Goal: Task Accomplishment & Management: Manage account settings

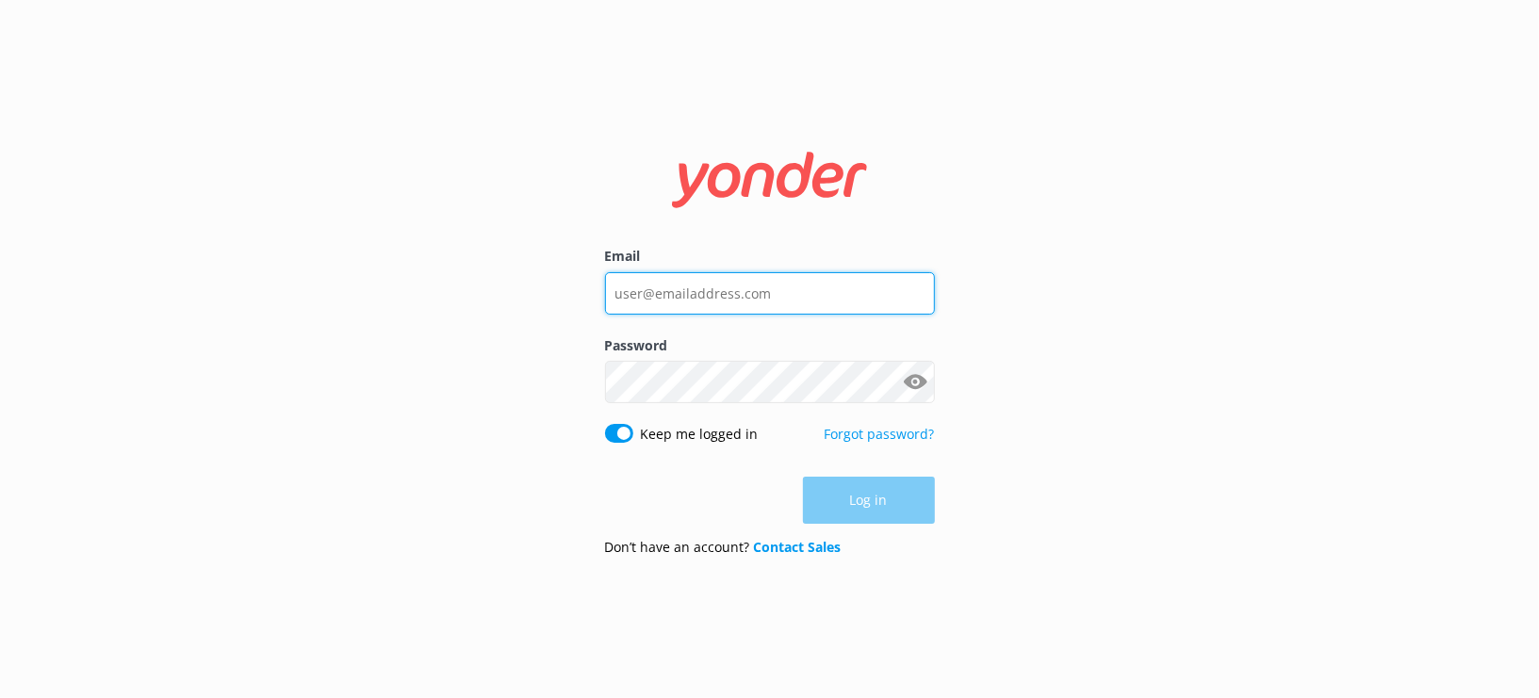
click at [684, 280] on input "Email" at bounding box center [770, 293] width 330 height 42
type input "[EMAIL_ADDRESS][DOMAIN_NAME]"
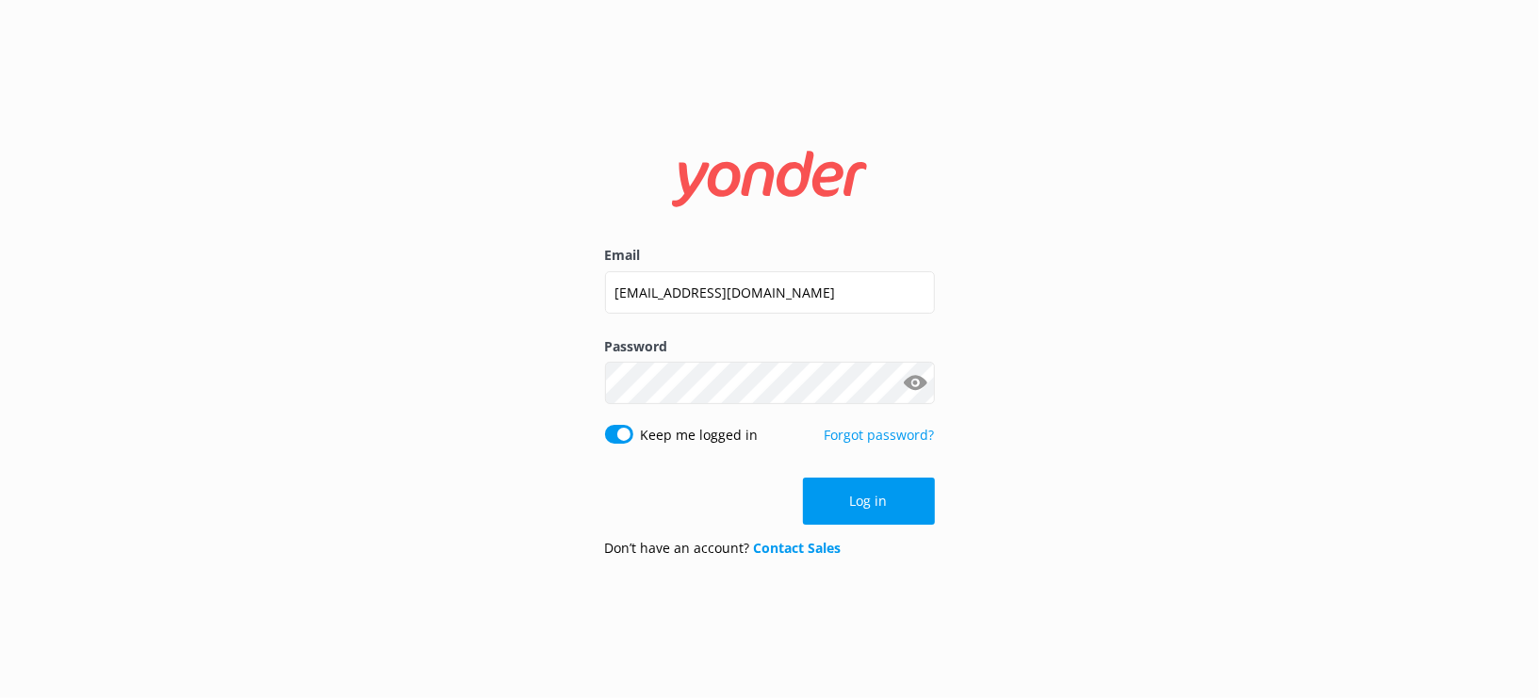
click at [914, 378] on button "Show password" at bounding box center [916, 384] width 38 height 38
click at [872, 515] on button "Log in" at bounding box center [869, 501] width 132 height 47
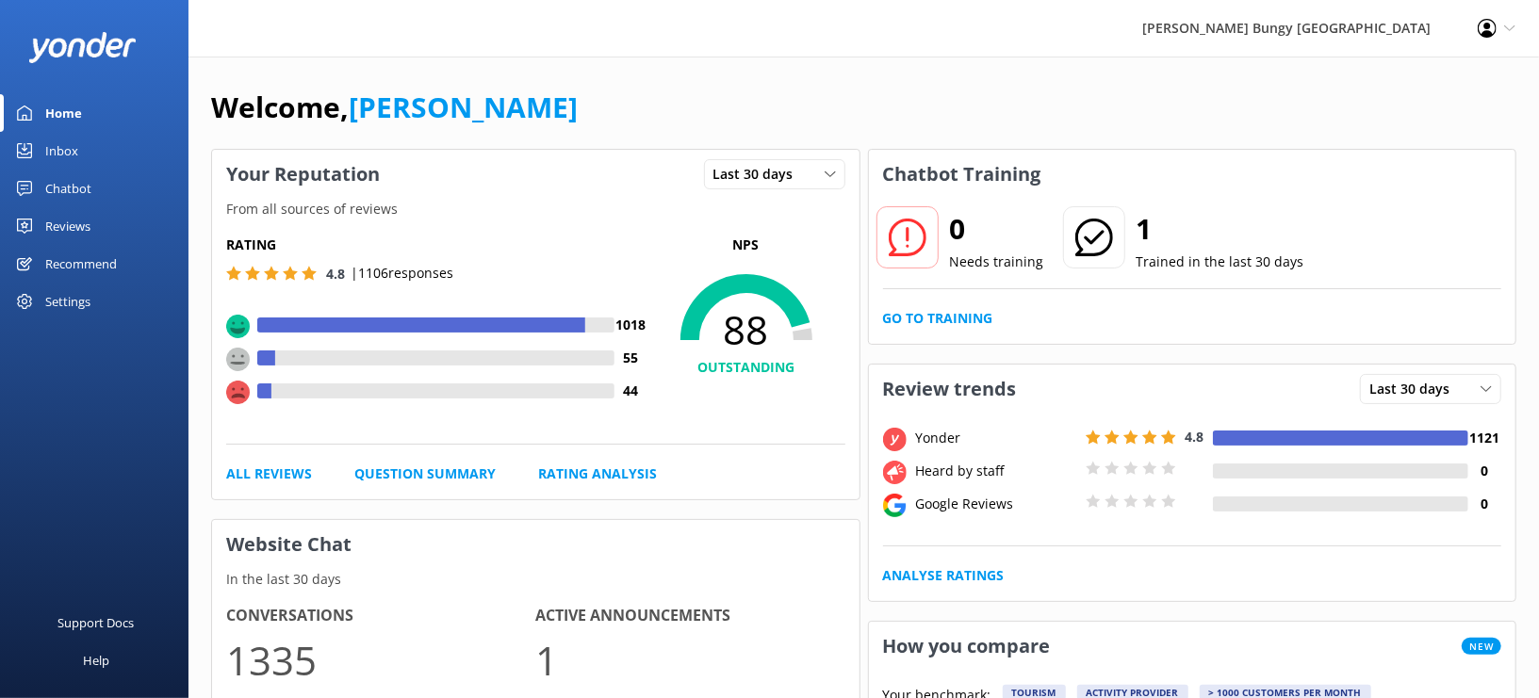
click at [69, 300] on div "Settings" at bounding box center [67, 302] width 45 height 38
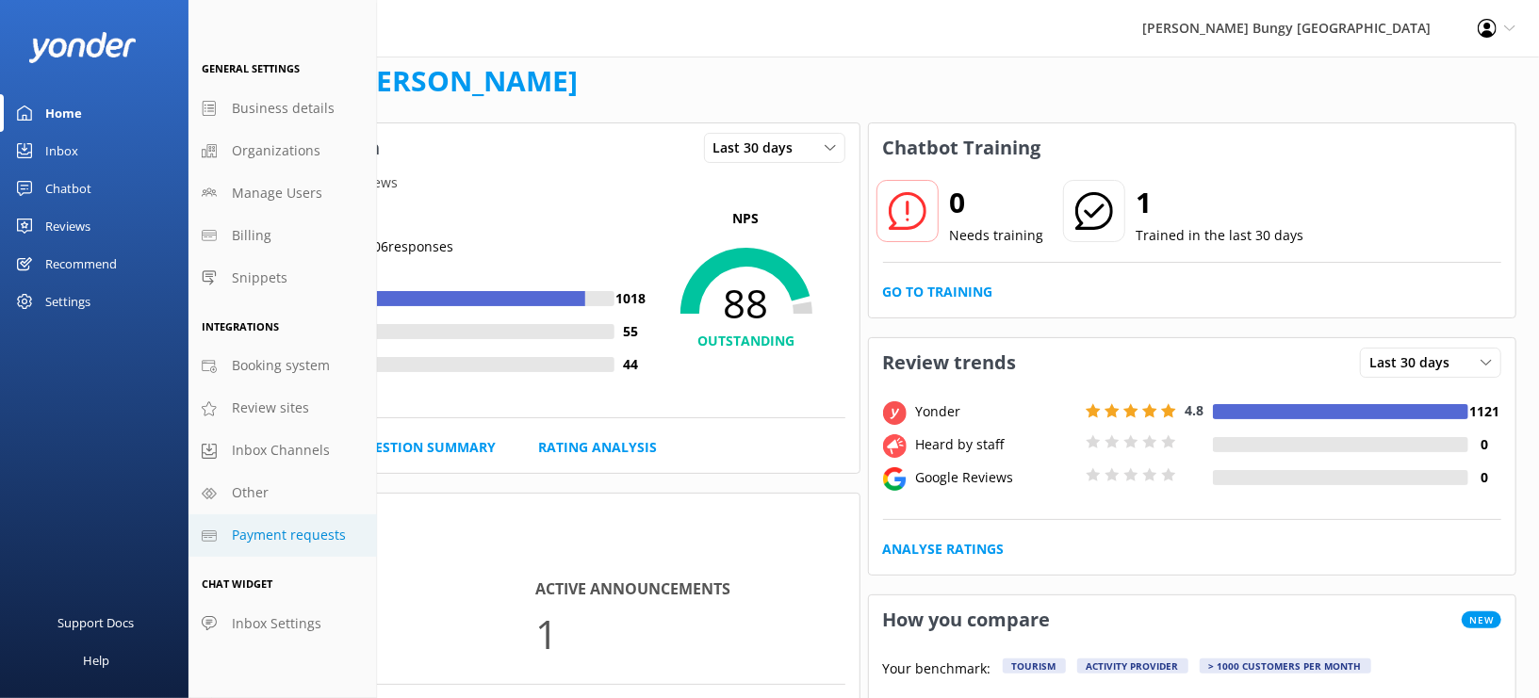
scroll to position [33, 0]
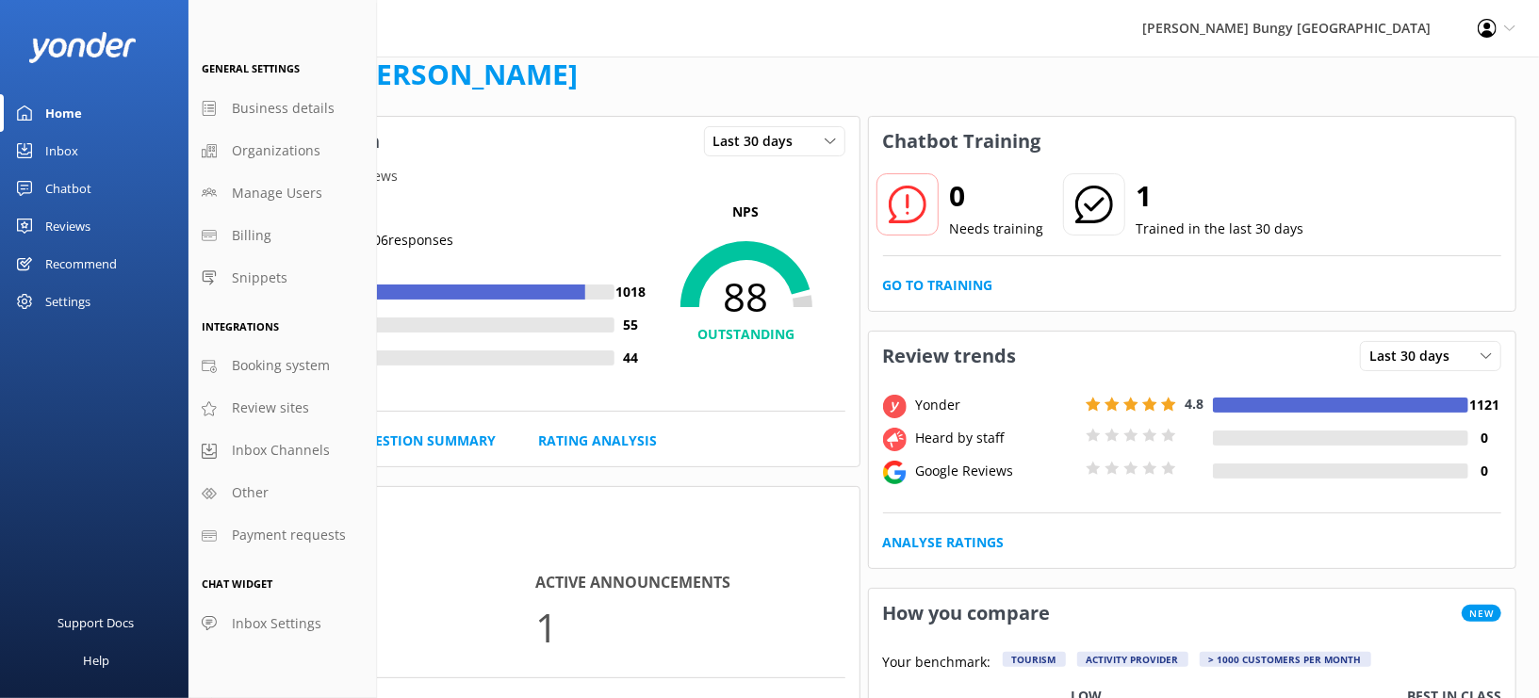
click at [90, 186] on div "Chatbot" at bounding box center [68, 189] width 46 height 38
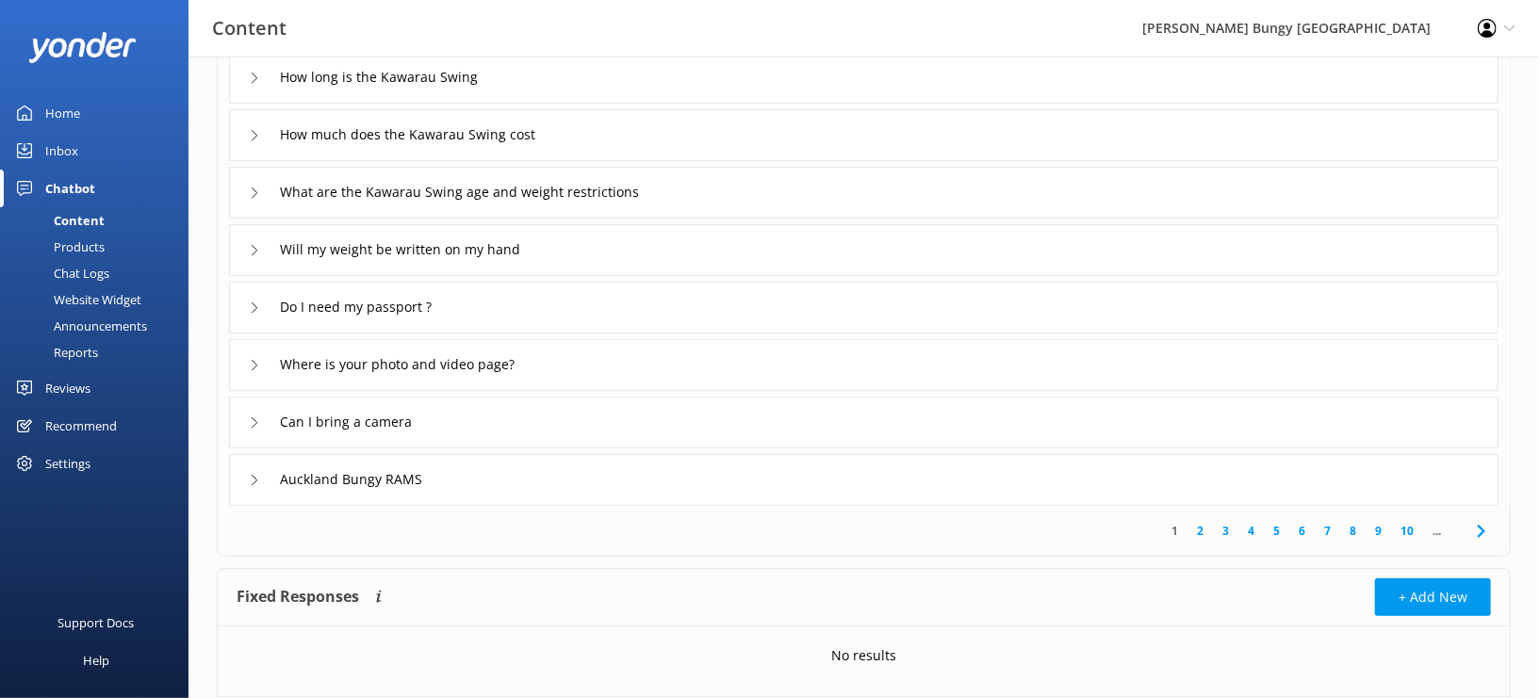
scroll to position [292, 0]
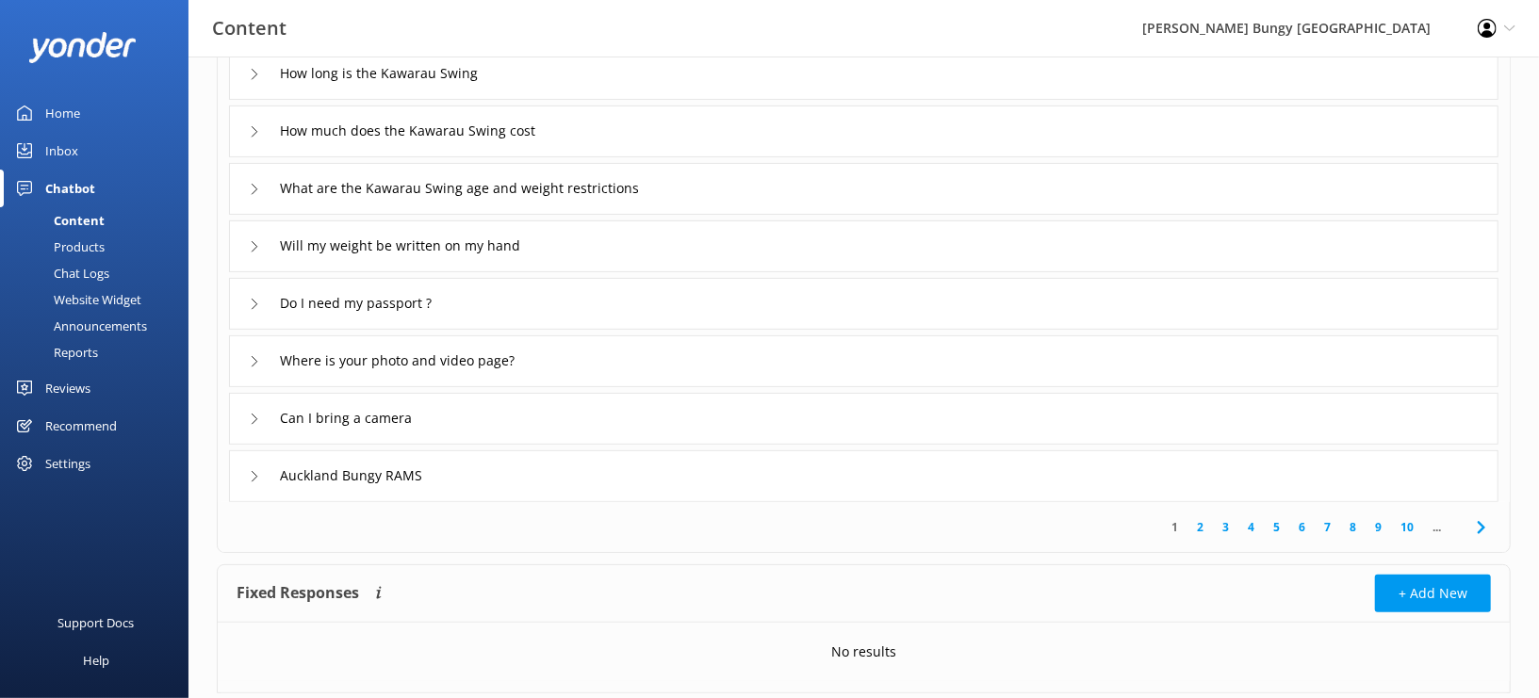
click at [73, 308] on div "Website Widget" at bounding box center [76, 299] width 130 height 26
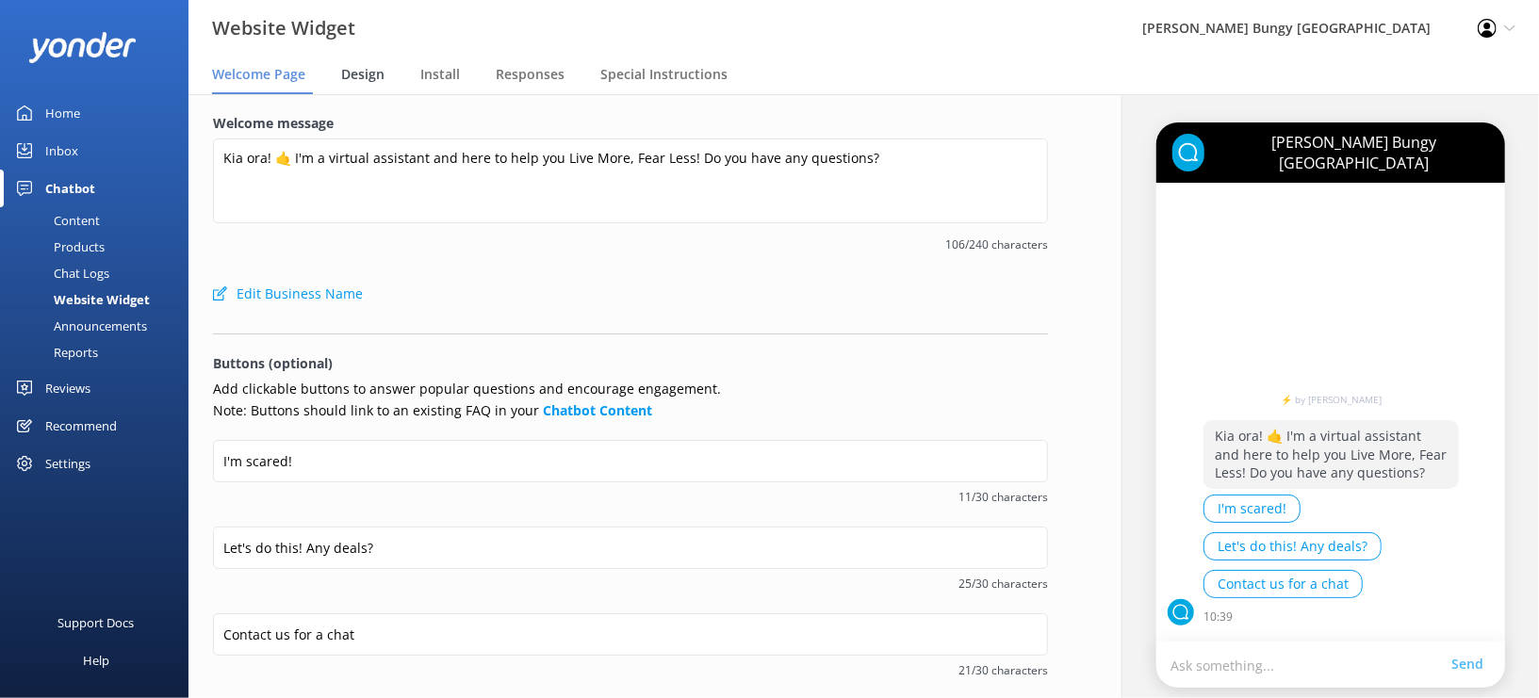
click at [375, 82] on span "Design" at bounding box center [362, 74] width 43 height 19
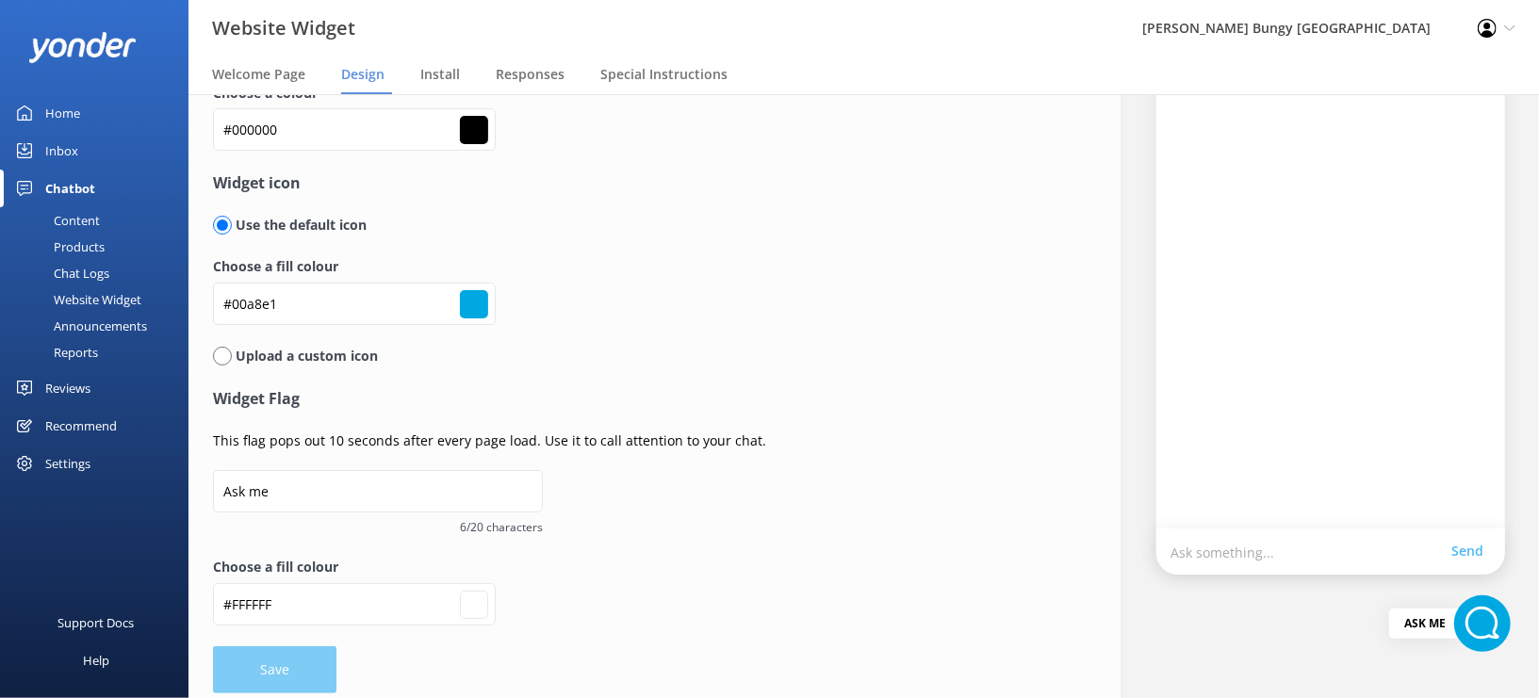
scroll to position [126, 0]
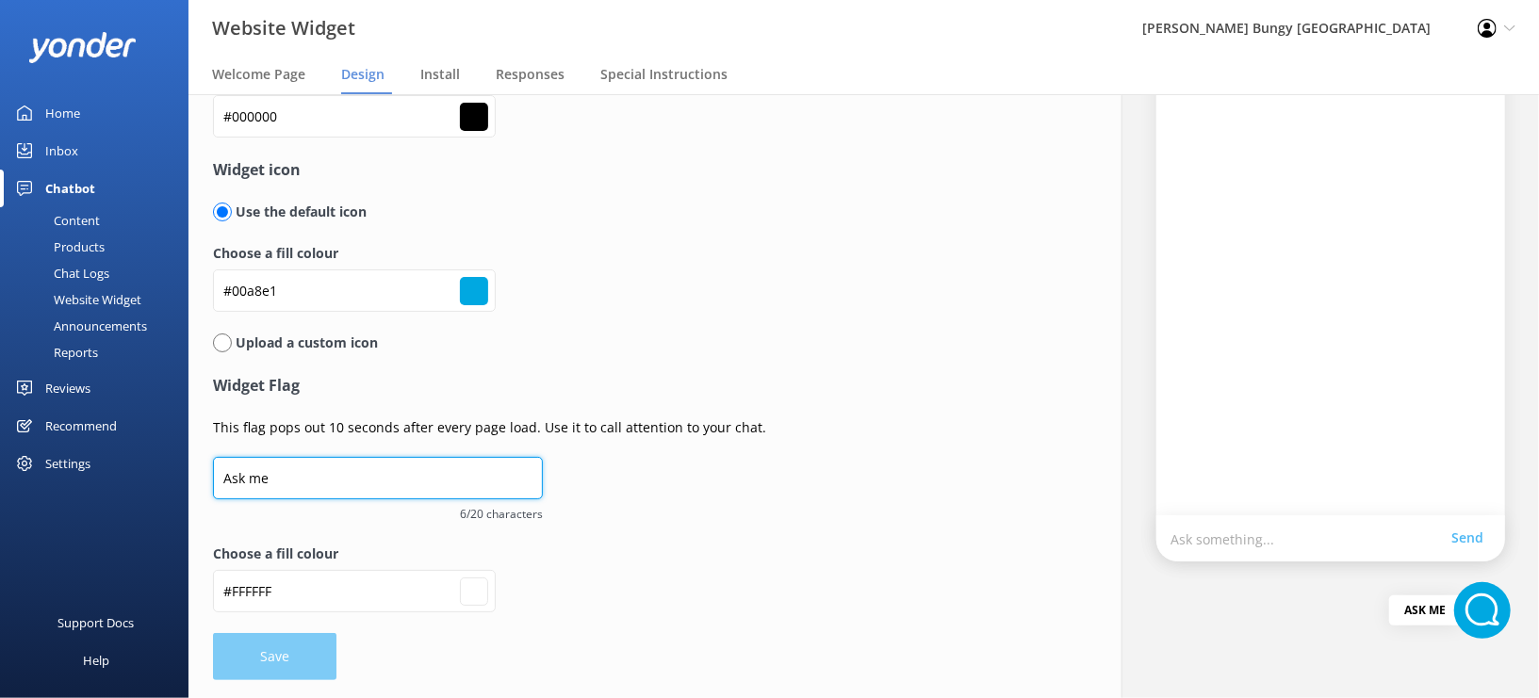
click at [311, 490] on input "Ask me" at bounding box center [378, 478] width 330 height 42
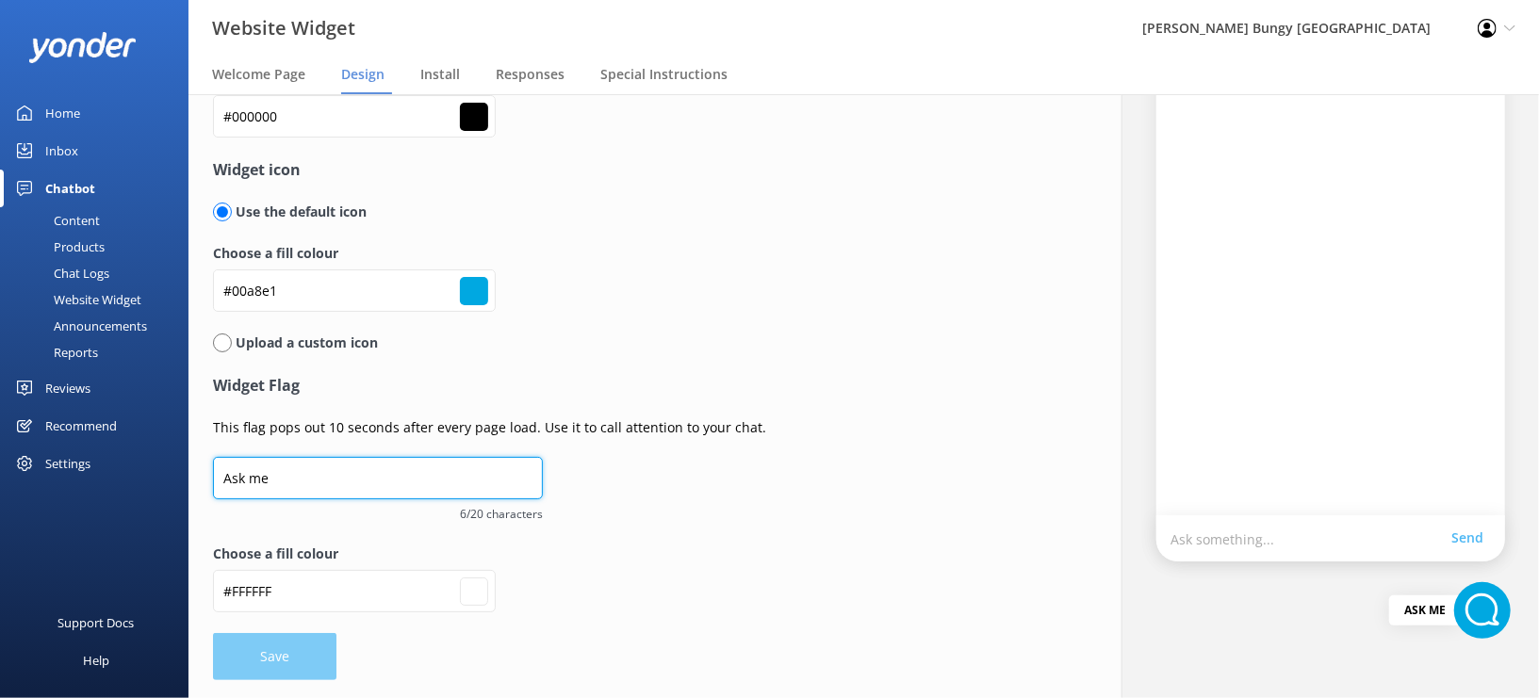
type input "#ffffff"
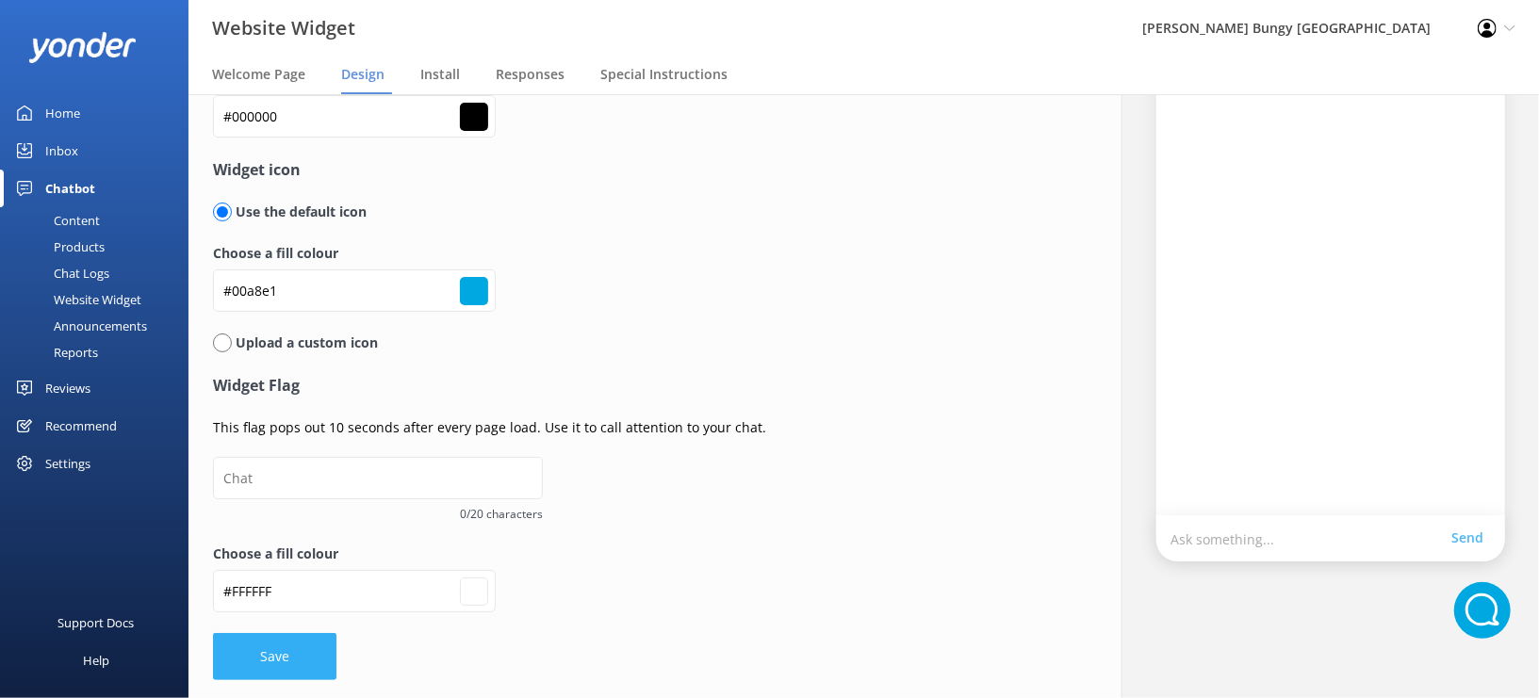
click at [329, 655] on button "Save" at bounding box center [274, 656] width 123 height 47
type input "#ffffff"
